Goal: Find specific page/section: Find specific page/section

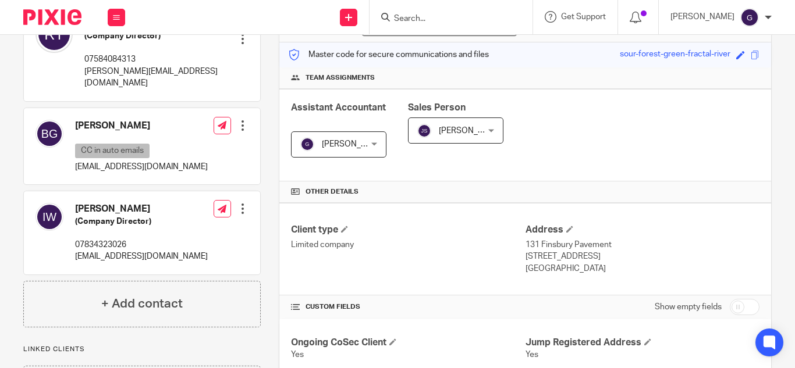
scroll to position [291, 0]
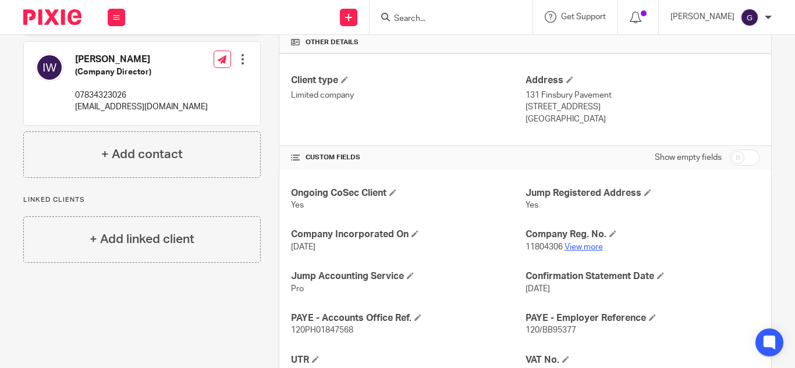
click at [575, 246] on link "View more" at bounding box center [583, 247] width 38 height 8
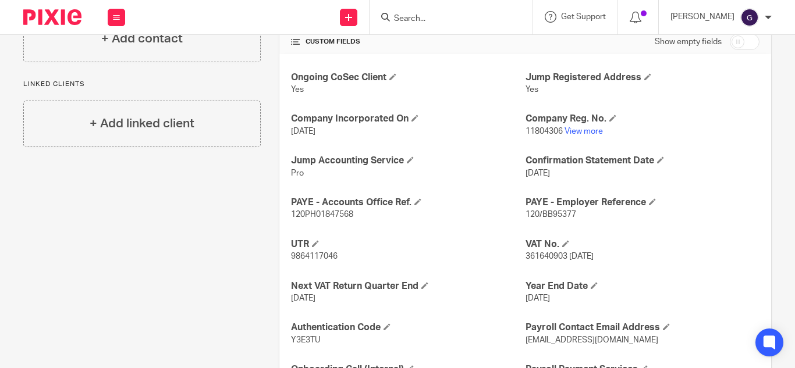
scroll to position [407, 0]
click at [534, 253] on span "361640903 1 December 2020" at bounding box center [559, 256] width 68 height 8
copy span "361640903"
click at [447, 16] on input "Search" at bounding box center [445, 19] width 105 height 10
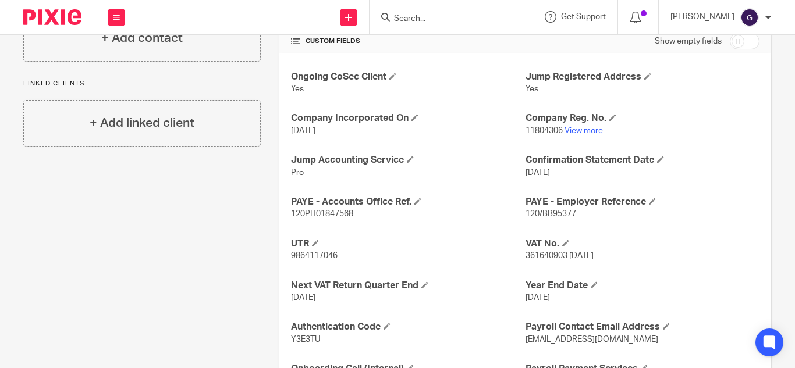
type input "y"
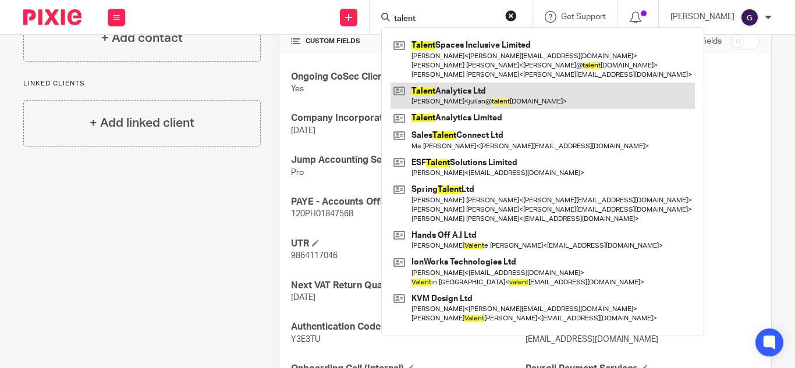
type input "talent"
click at [475, 105] on link at bounding box center [542, 96] width 304 height 27
